Goal: Transaction & Acquisition: Obtain resource

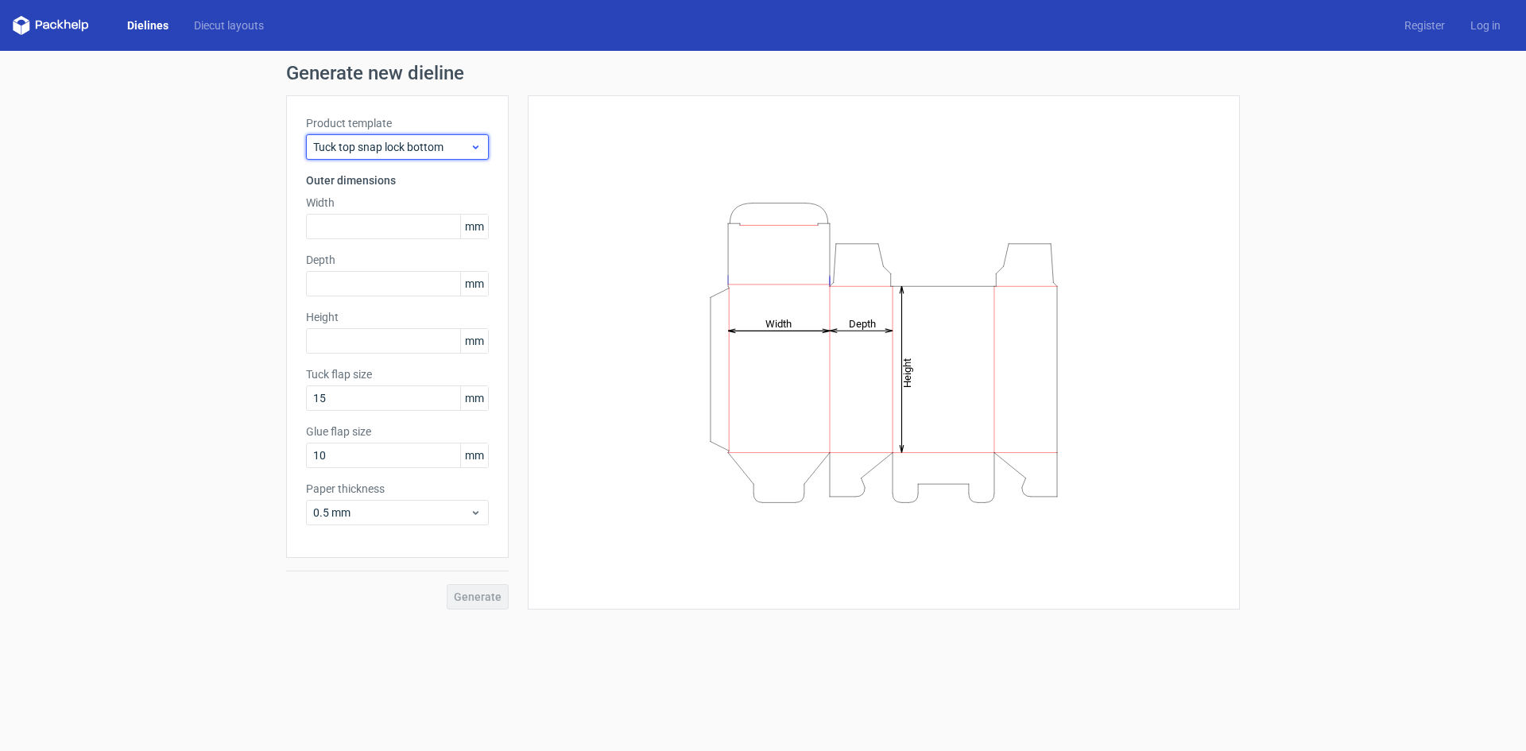
click at [460, 145] on span "Tuck top snap lock bottom" at bounding box center [391, 147] width 157 height 16
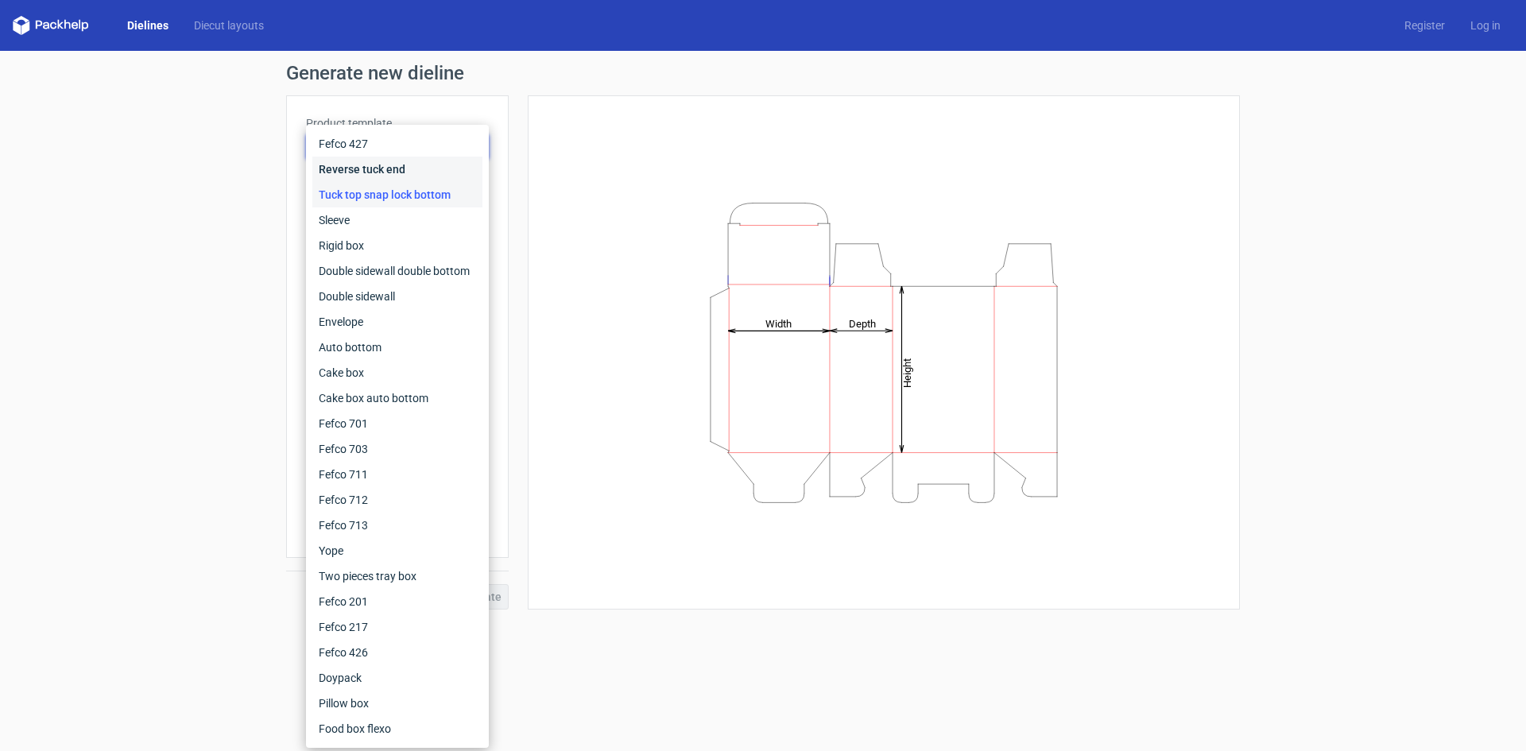
click at [376, 175] on div "Reverse tuck end" at bounding box center [397, 169] width 170 height 25
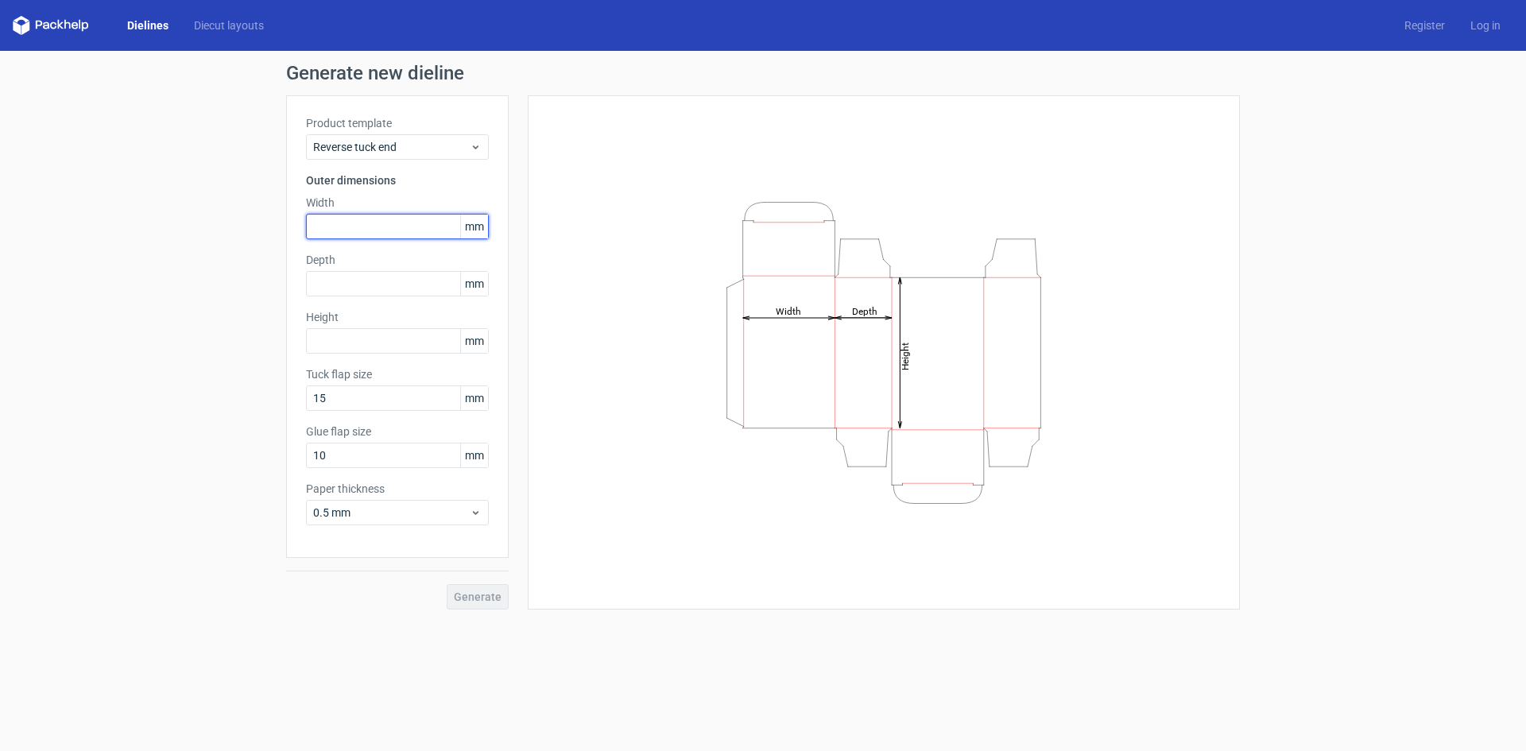
click at [400, 226] on input "text" at bounding box center [397, 226] width 183 height 25
type input "265"
click at [369, 290] on input "text" at bounding box center [397, 283] width 183 height 25
type input "65"
click at [385, 354] on div "Product template Reverse tuck end Outer dimensions Width 265 mm Depth 65 mm Hei…" at bounding box center [397, 326] width 223 height 463
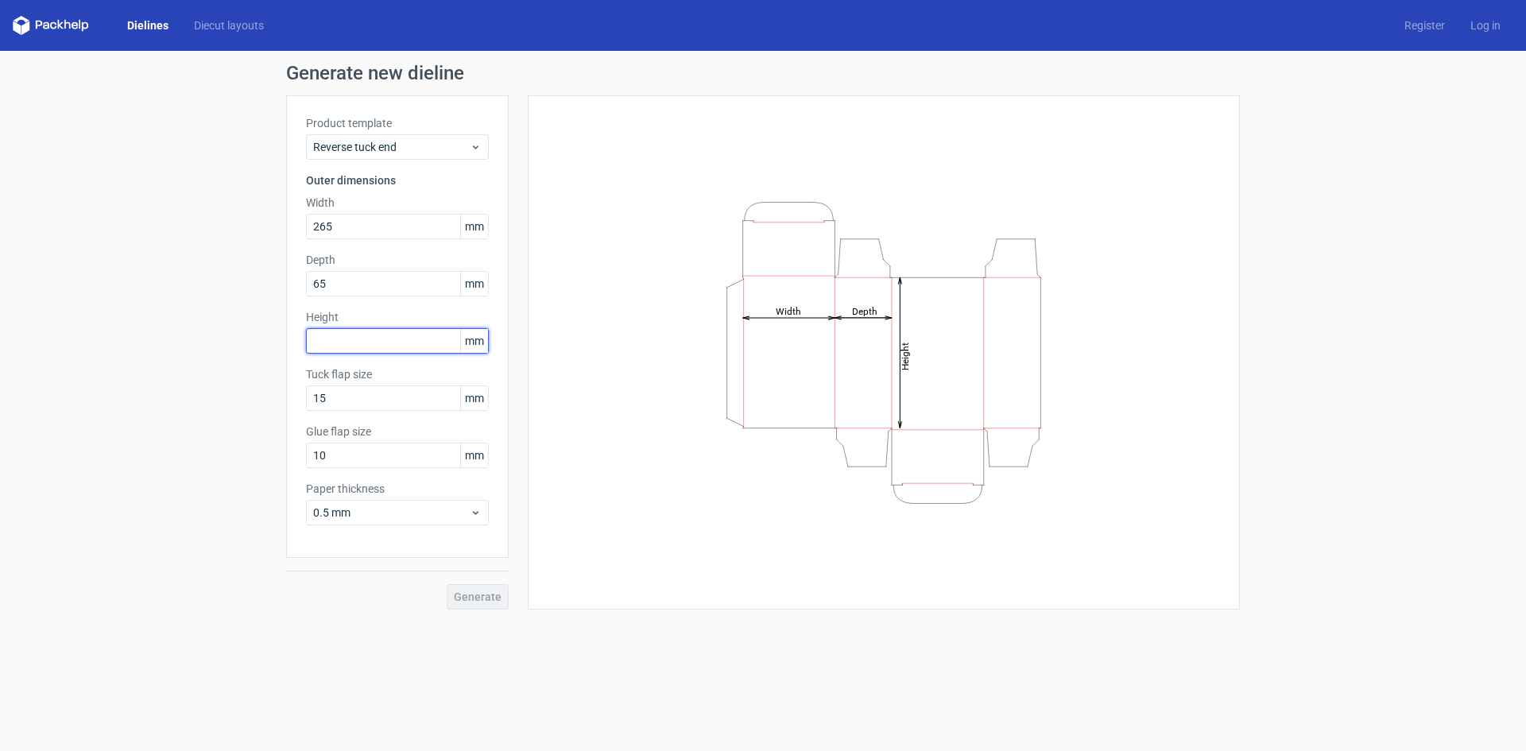
click at [385, 345] on input "text" at bounding box center [397, 340] width 183 height 25
type input "190"
click at [482, 594] on span "Generate" at bounding box center [478, 596] width 48 height 11
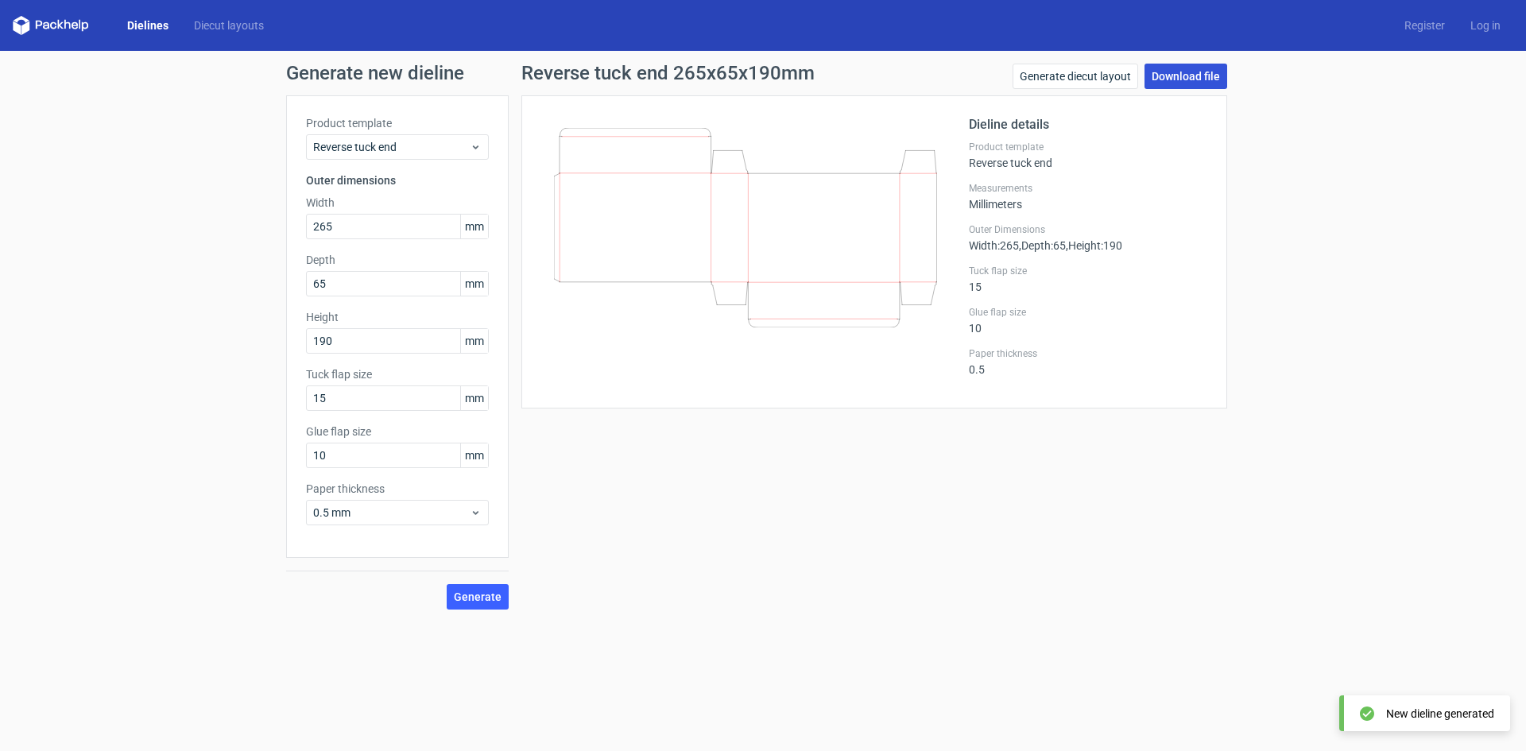
click at [1169, 76] on link "Download file" at bounding box center [1186, 76] width 83 height 25
